Goal: Book appointment/travel/reservation

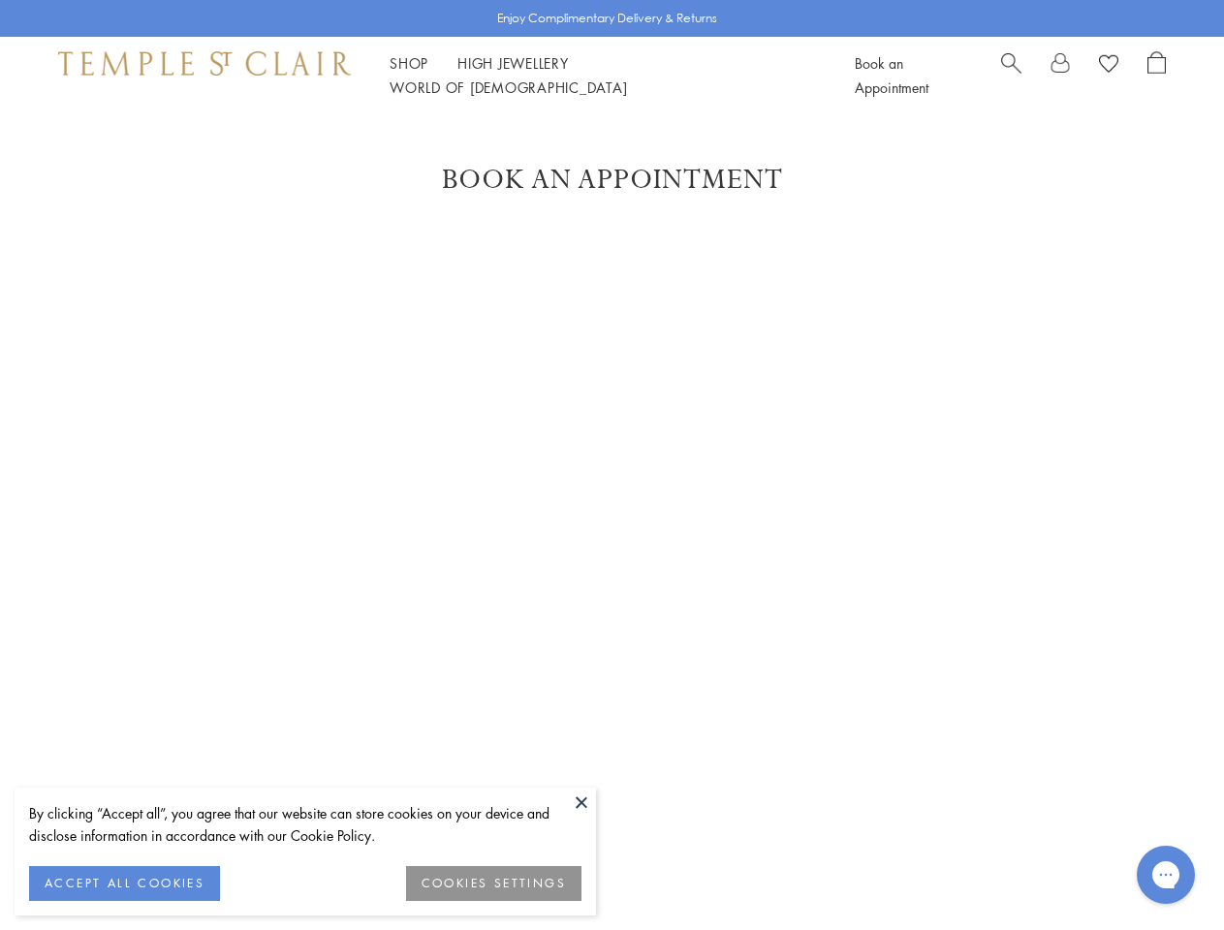
click at [582, 802] on button at bounding box center [581, 802] width 29 height 29
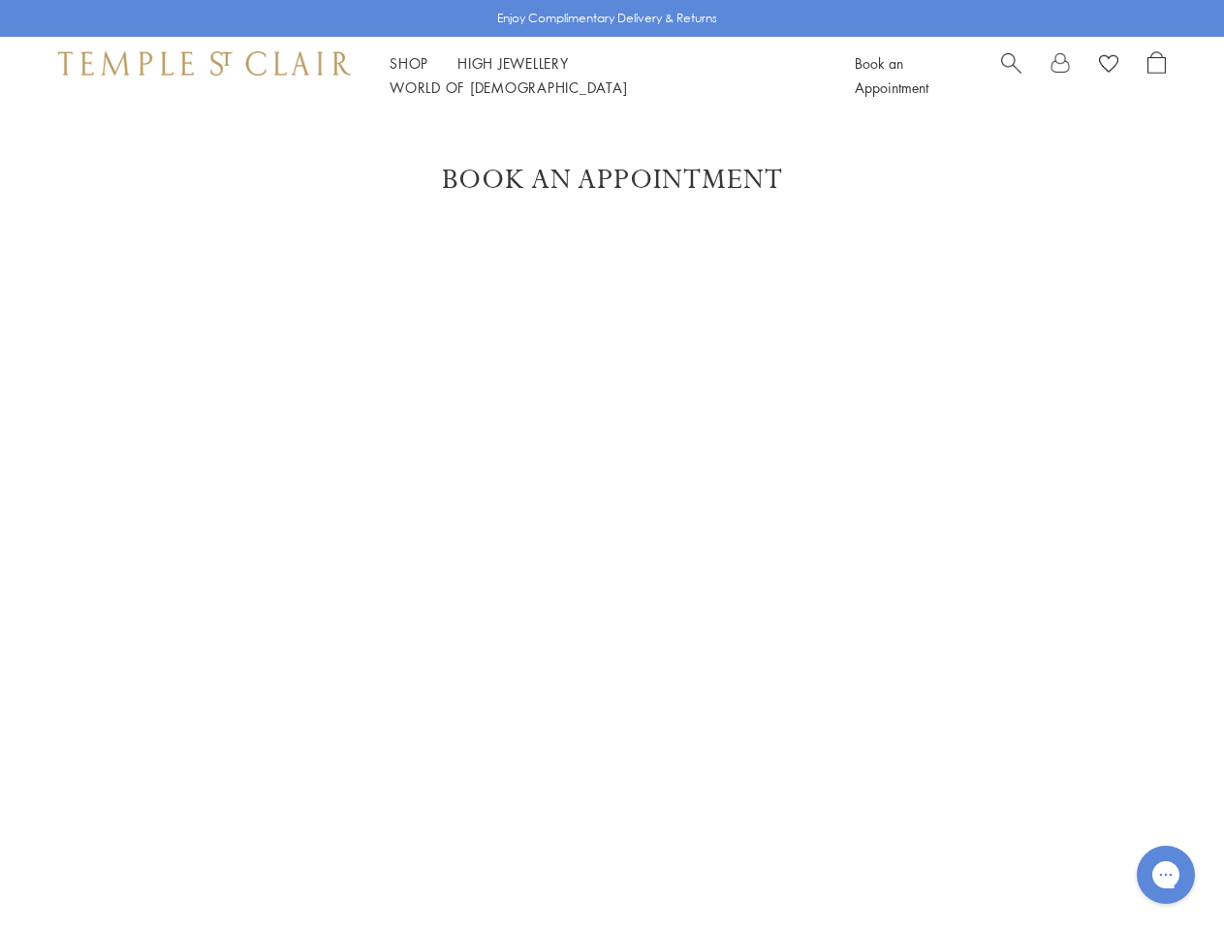
click at [124, 884] on div "Enjoy Complimentary Delivery & Returns Shop Shop Categories Amulets Pendants & …" at bounding box center [612, 828] width 1224 height 1657
click at [494, 884] on div "Enjoy Complimentary Delivery & Returns Shop Shop Categories Amulets Pendants & …" at bounding box center [612, 828] width 1224 height 1657
click at [409, 73] on link "Shop Shop" at bounding box center [409, 62] width 39 height 19
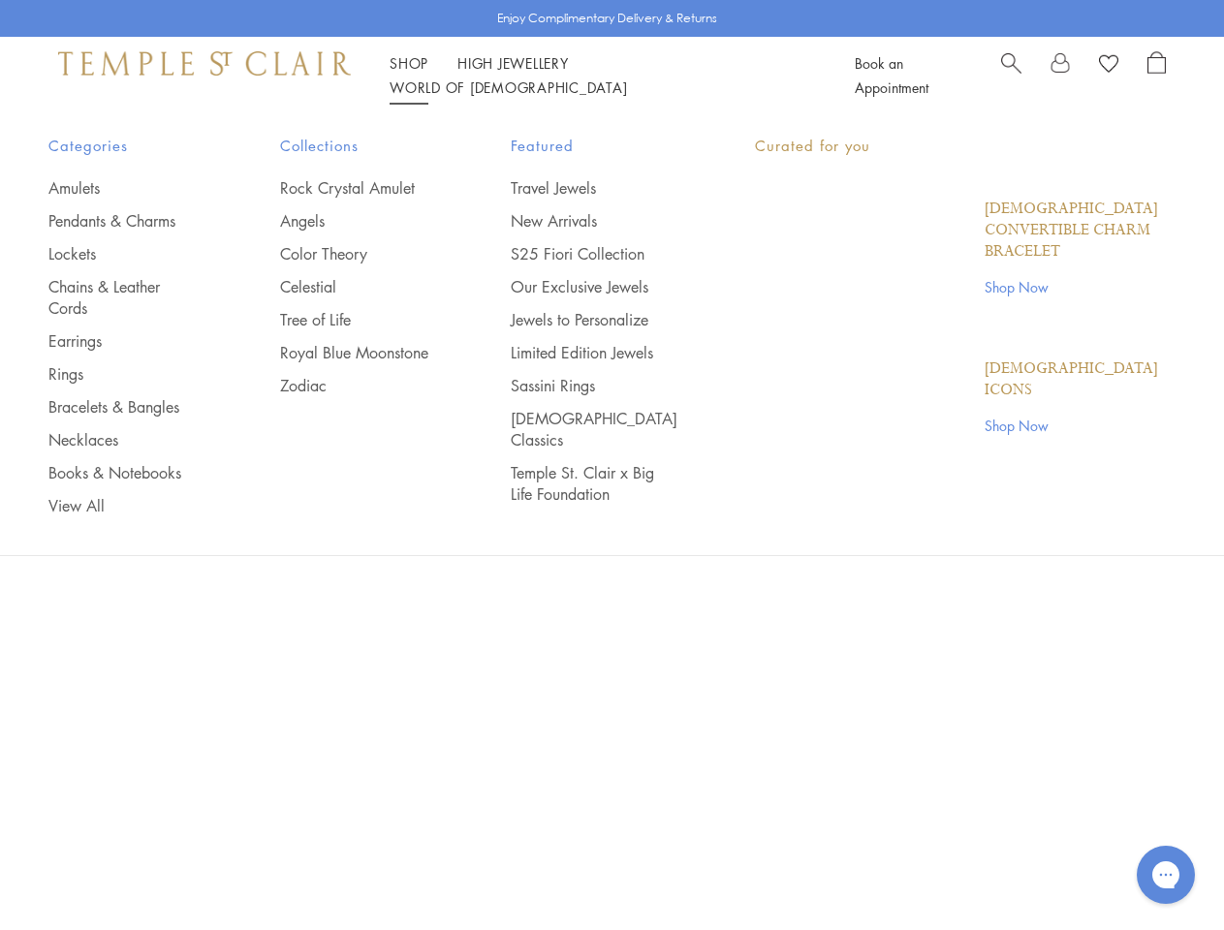
click at [627, 78] on link "World of [GEOGRAPHIC_DATA][DEMOGRAPHIC_DATA]" at bounding box center [508, 87] width 237 height 19
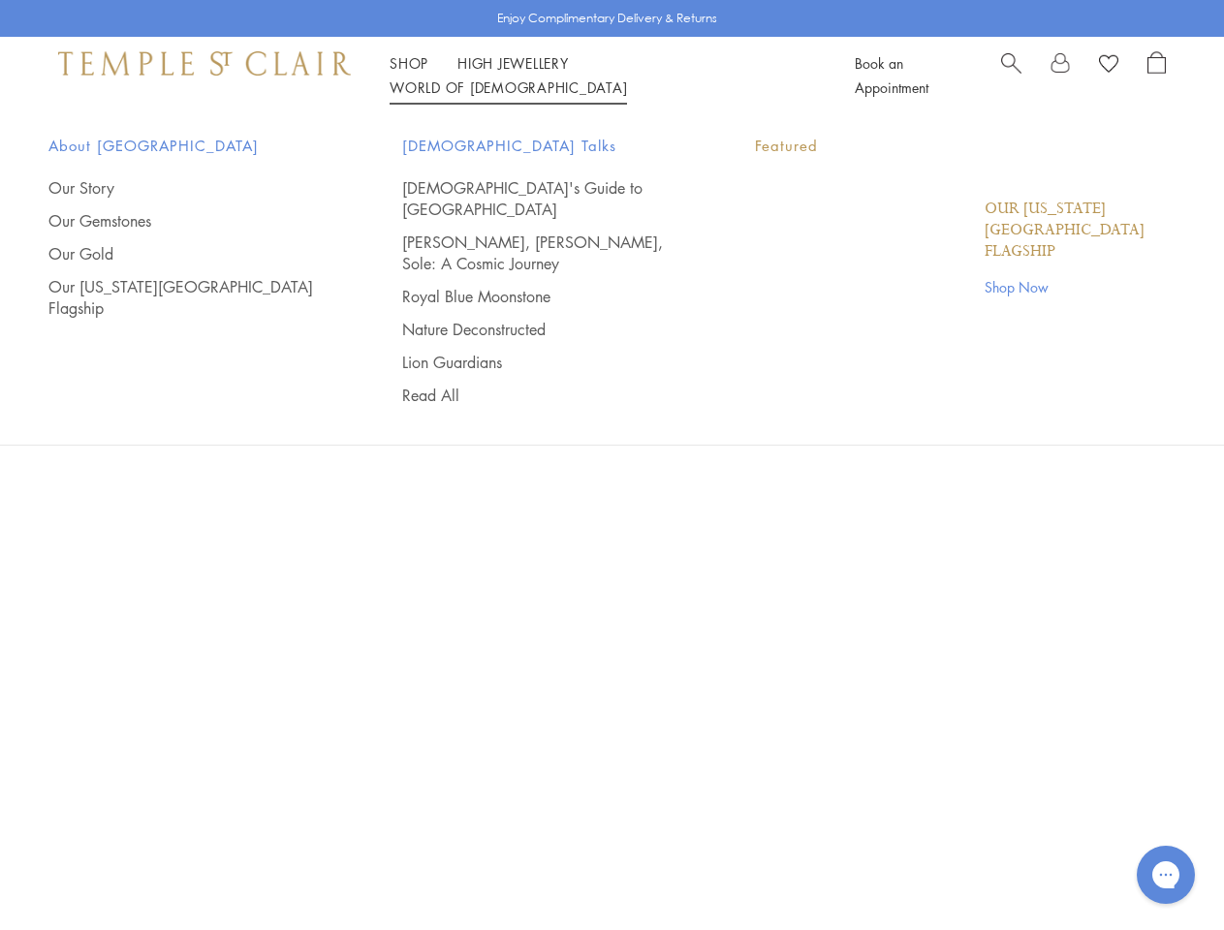
click at [1166, 875] on icon "Open gorgias live chat" at bounding box center [1165, 874] width 18 height 18
